Goal: Find specific page/section: Find specific page/section

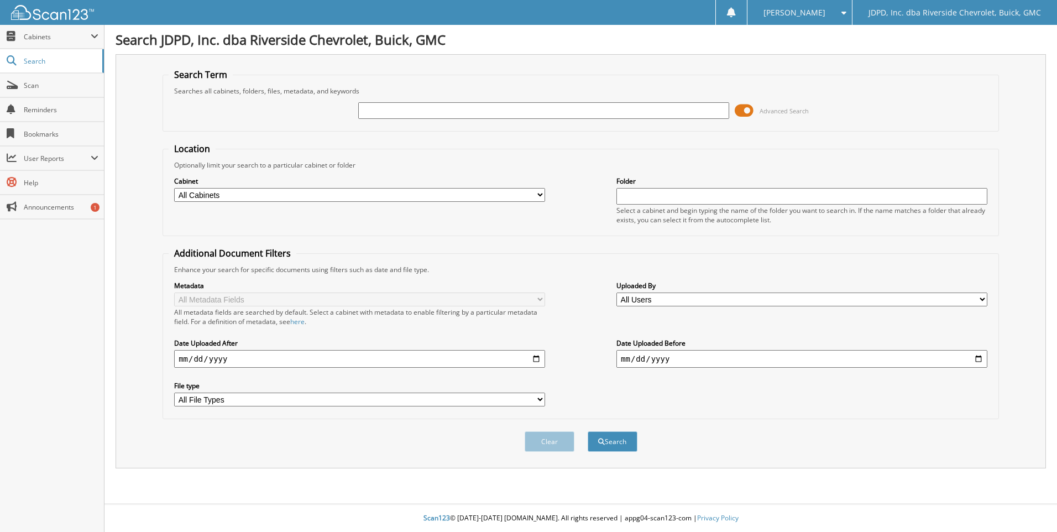
click at [367, 115] on input "text" at bounding box center [543, 110] width 371 height 17
click at [57, 36] on span "Cabinets" at bounding box center [57, 36] width 67 height 9
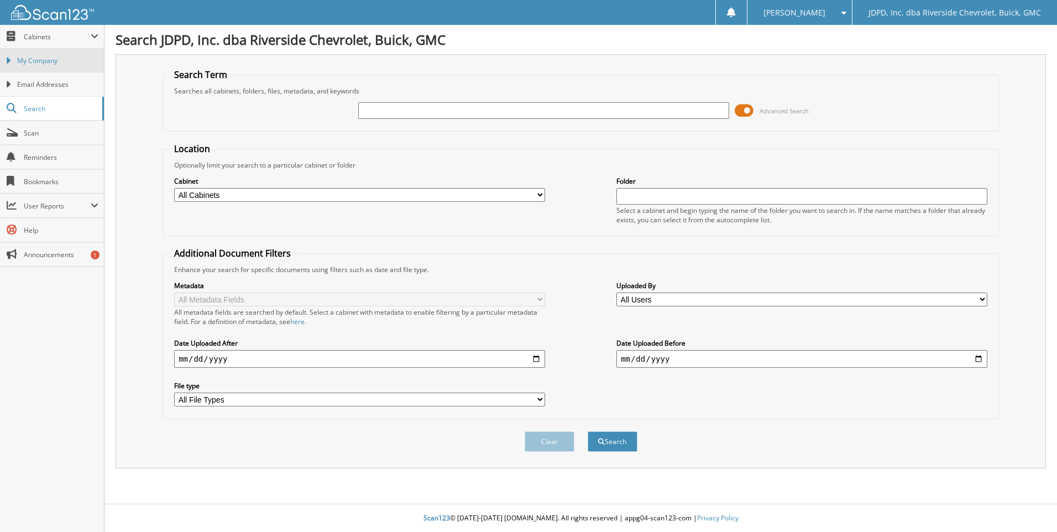
click at [57, 55] on link "My Company" at bounding box center [52, 61] width 104 height 24
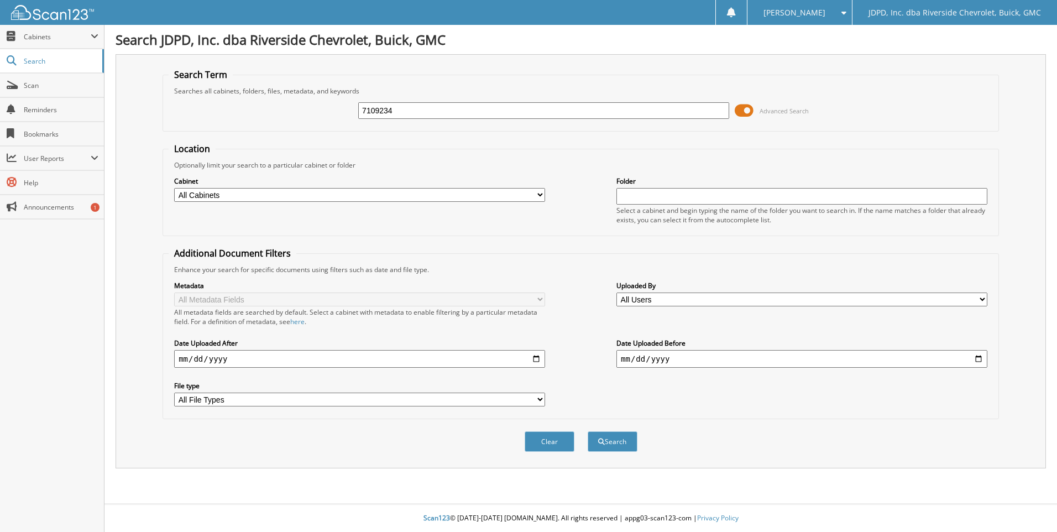
type input "7109234"
click at [588, 431] on button "Search" at bounding box center [613, 441] width 50 height 20
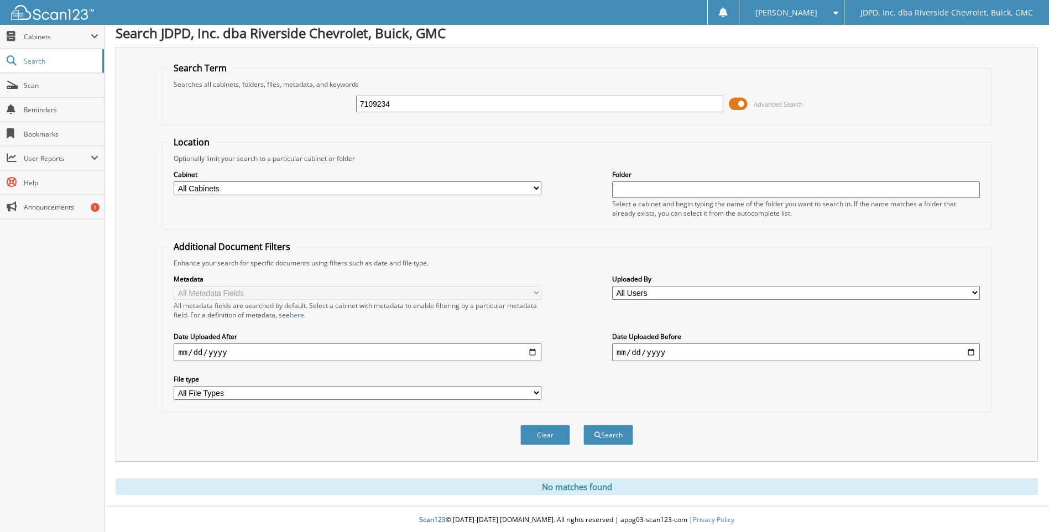
scroll to position [9, 0]
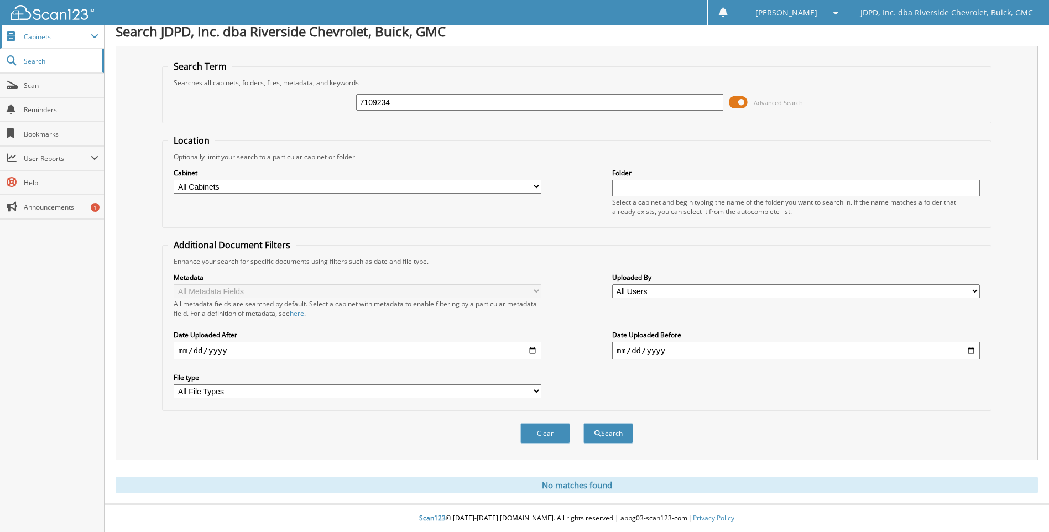
click at [67, 43] on span "Cabinets" at bounding box center [52, 37] width 104 height 24
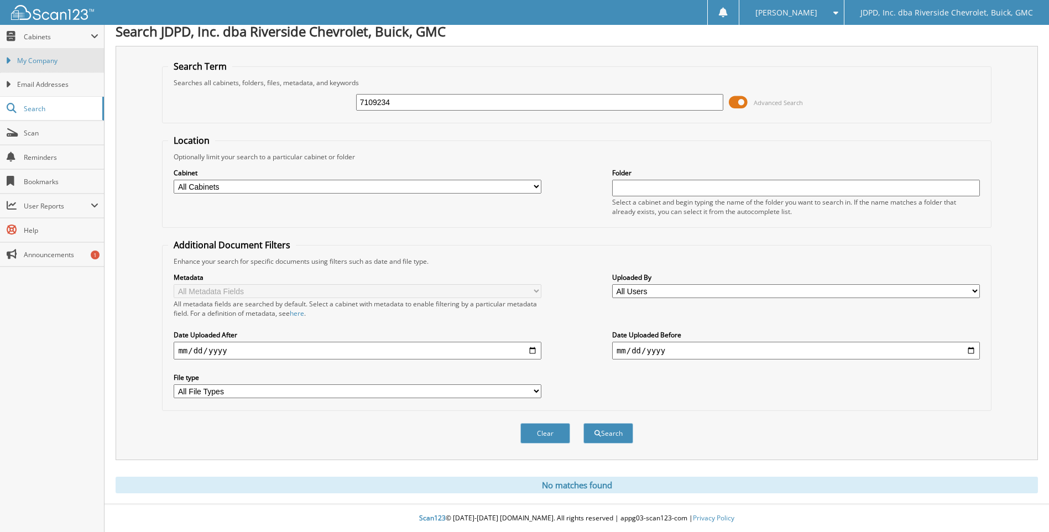
click at [61, 62] on span "My Company" at bounding box center [57, 61] width 81 height 10
